Goal: Check status: Check status

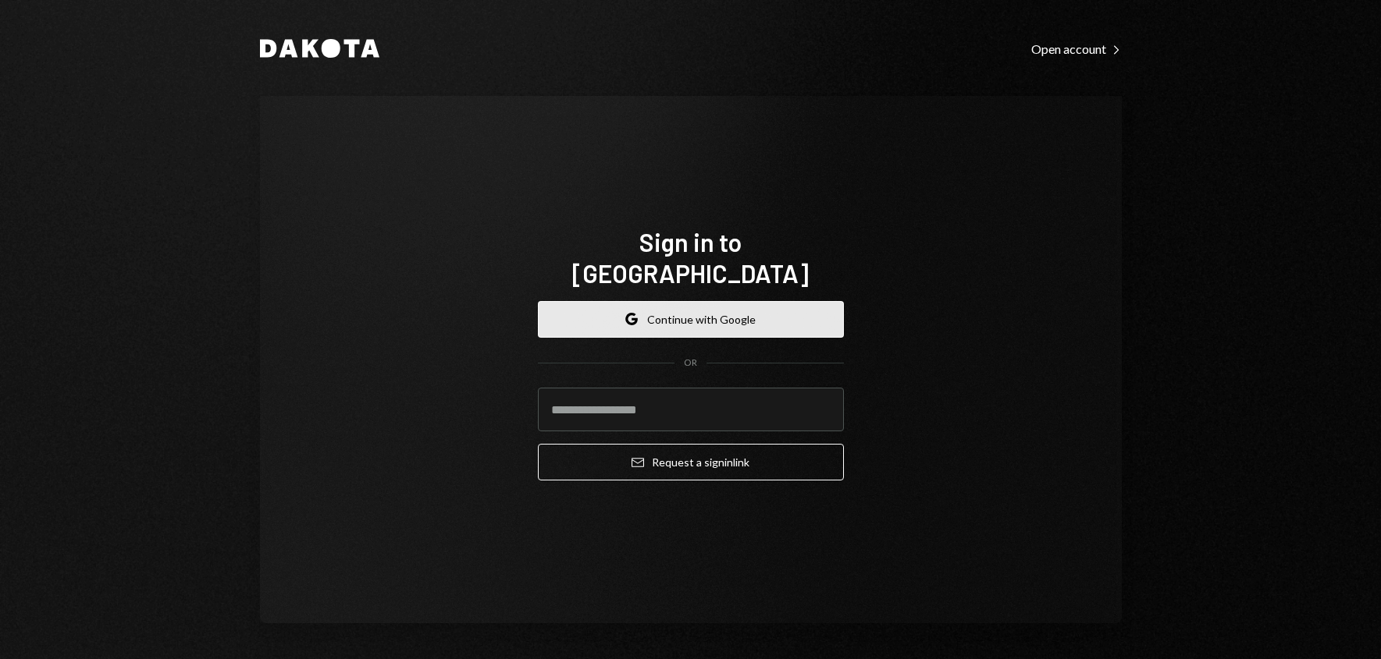
click at [696, 301] on button "Google Continue with Google" at bounding box center [691, 319] width 306 height 37
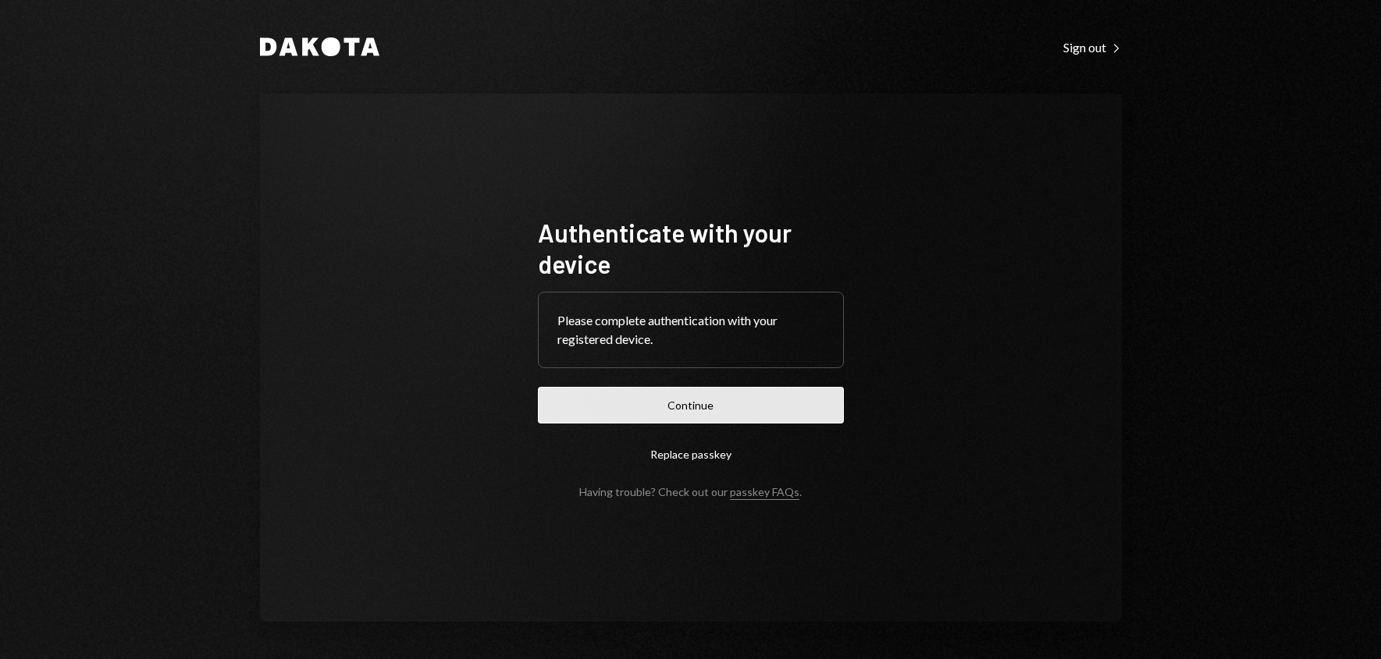
click at [653, 399] on button "Continue" at bounding box center [691, 405] width 306 height 37
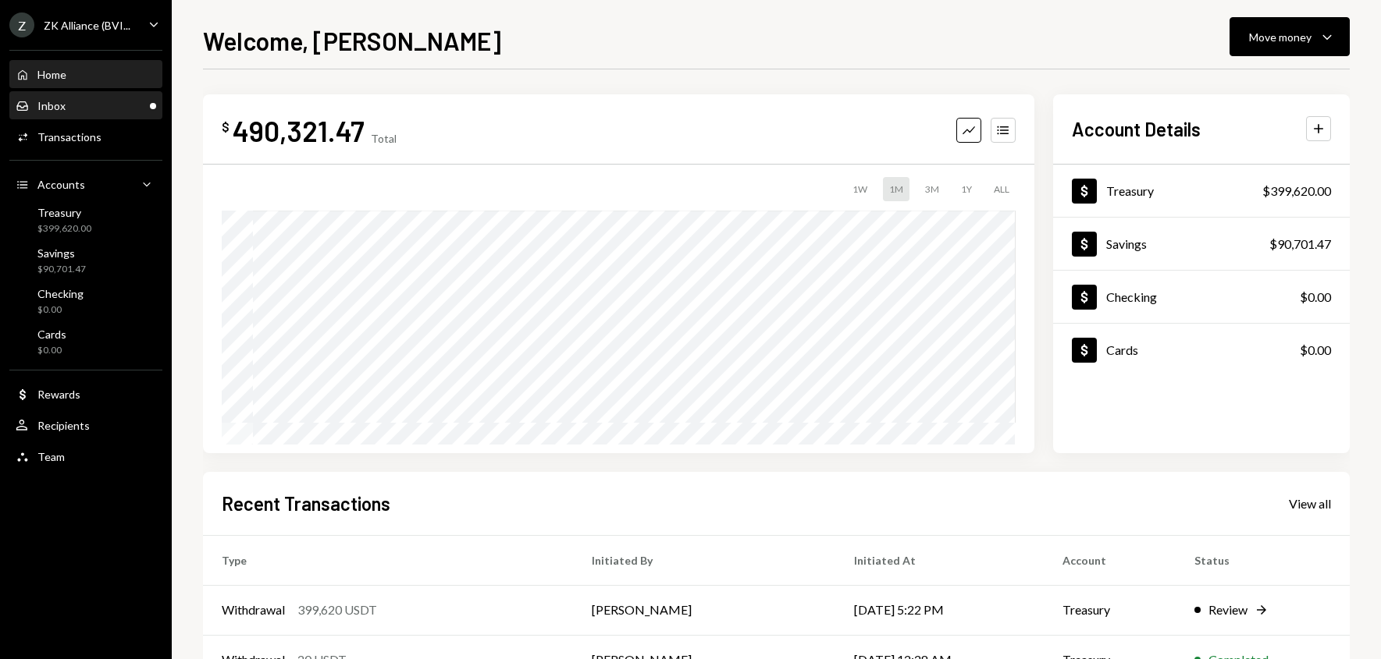
click at [96, 106] on div "Inbox Inbox" at bounding box center [86, 106] width 140 height 14
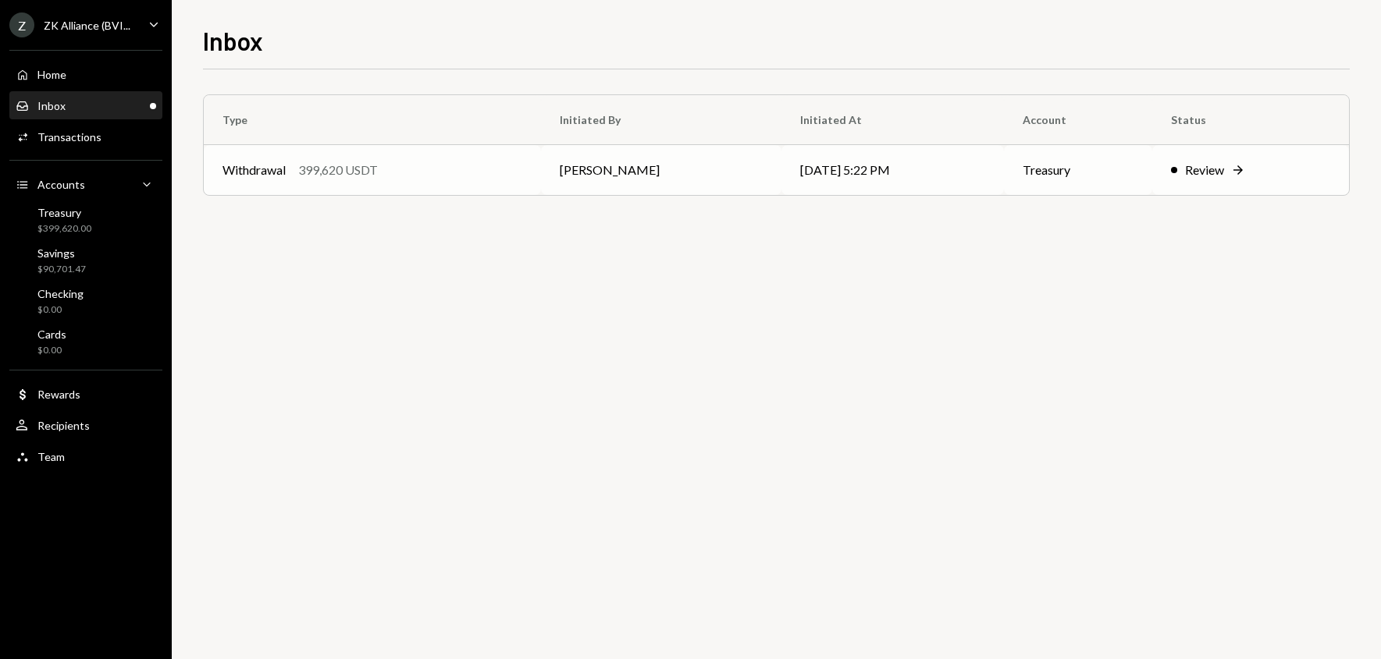
click at [434, 176] on div "Withdrawal 399,620 USDT" at bounding box center [372, 170] width 300 height 19
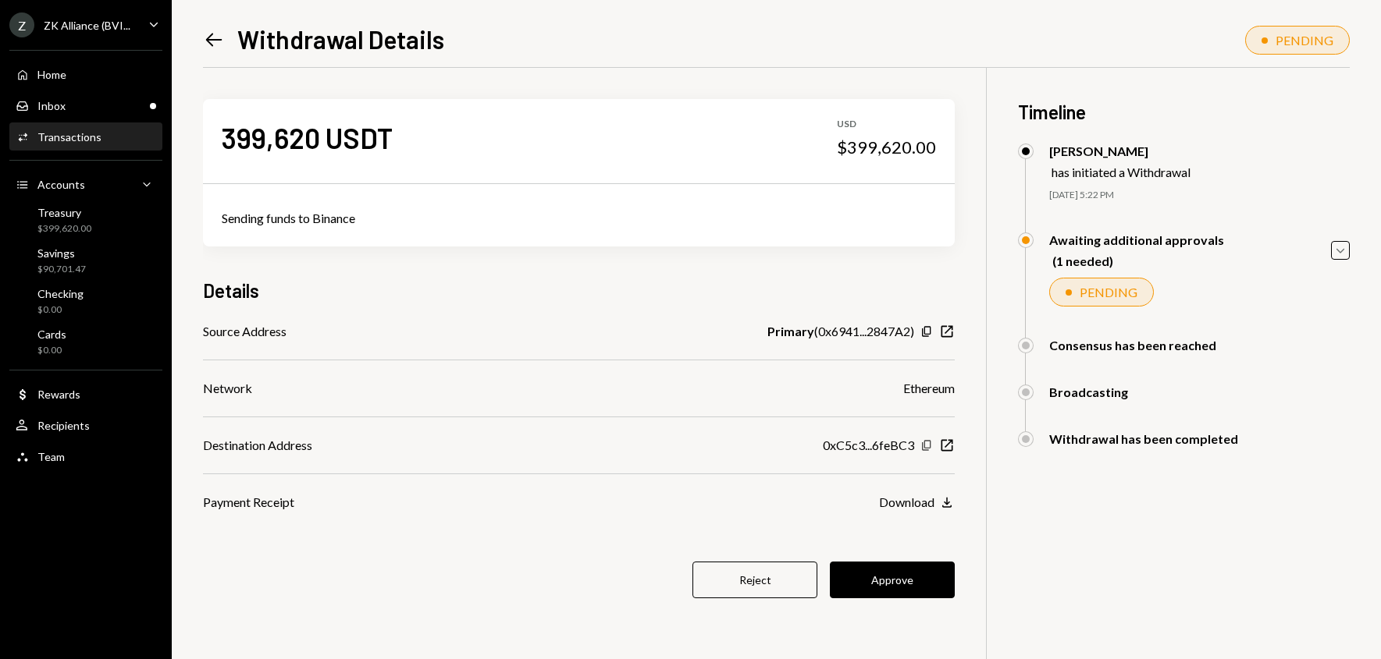
click at [925, 445] on icon "Copy" at bounding box center [926, 445] width 12 height 12
click at [925, 448] on icon "button" at bounding box center [926, 445] width 9 height 10
click at [997, 336] on div "399,620 USDT USD $399,620.00 Sending funds to Binance Details Source Address Pr…" at bounding box center [776, 397] width 1147 height 659
click at [924, 444] on icon "button" at bounding box center [926, 445] width 9 height 10
click at [908, 576] on button "Approve" at bounding box center [892, 580] width 125 height 37
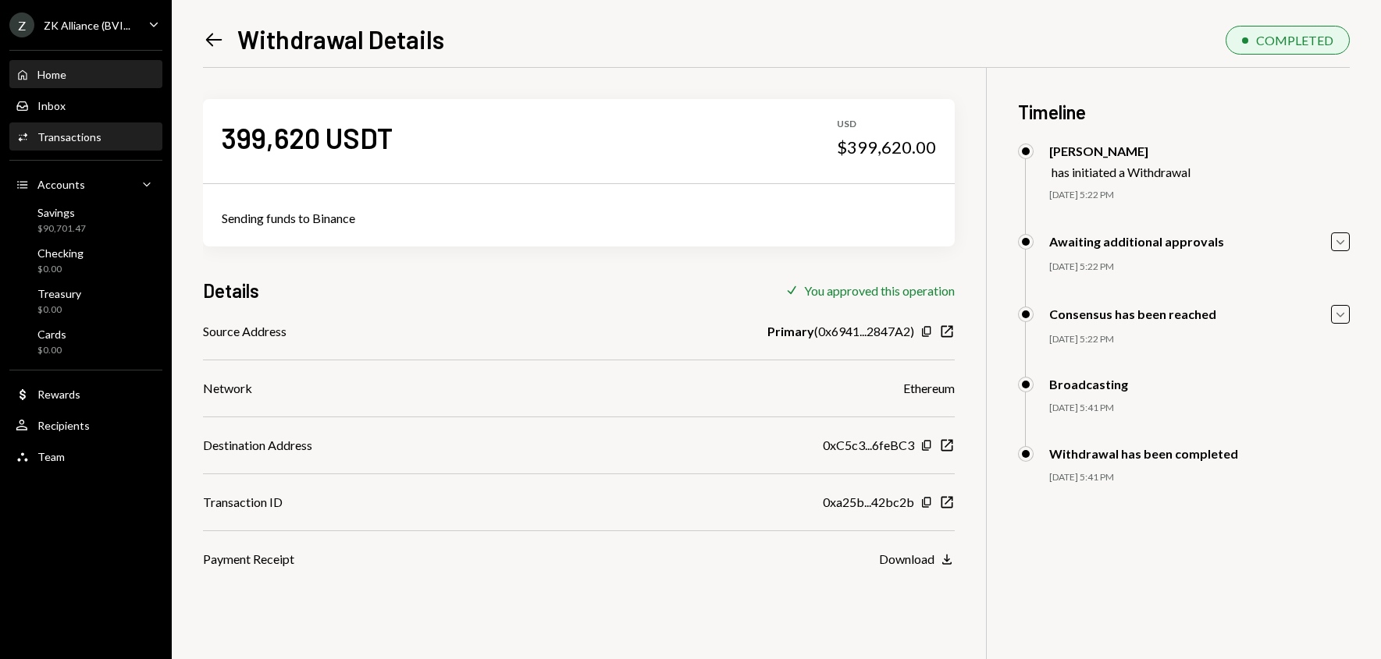
click at [69, 65] on div "Home Home" at bounding box center [86, 75] width 140 height 27
